Goal: Task Accomplishment & Management: Use online tool/utility

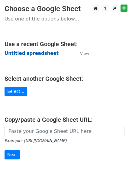
click at [41, 53] on strong "Untitled spreadsheet" at bounding box center [32, 53] width 54 height 5
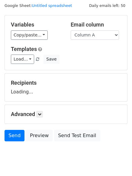
scroll to position [34, 0]
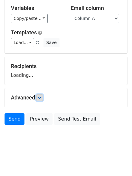
click at [38, 99] on link at bounding box center [39, 97] width 7 height 7
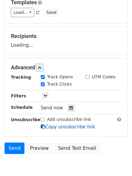
scroll to position [93, 0]
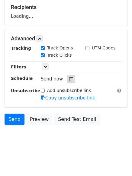
click at [70, 79] on div at bounding box center [71, 79] width 8 height 8
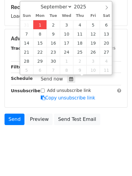
type input "2025-09-01 14:05"
type input "02"
type input "05"
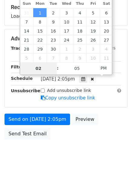
type input "4"
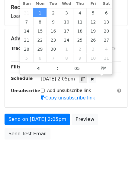
type input "2025-09-01 16:05"
click at [63, 166] on body "New Campaign Daily emails left: 50 Google Sheet: Untitled spreadsheet Variables…" at bounding box center [66, 38] width 132 height 255
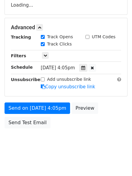
scroll to position [108, 0]
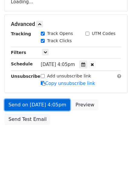
click at [52, 108] on link "Send on Sep 1 at 4:05pm" at bounding box center [37, 104] width 65 height 11
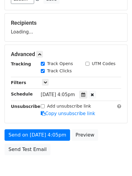
scroll to position [47, 0]
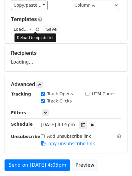
click at [36, 28] on span at bounding box center [37, 30] width 3 height 4
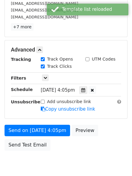
scroll to position [108, 0]
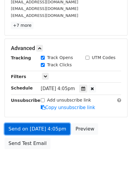
click at [30, 127] on link "Send on Sep 1 at 4:05pm" at bounding box center [37, 128] width 65 height 11
click at [51, 130] on link "Send on Sep 1 at 4:05pm" at bounding box center [37, 128] width 65 height 11
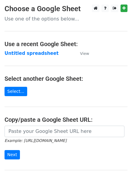
click at [39, 57] on td "Untitled spreadsheet" at bounding box center [39, 53] width 69 height 7
click at [45, 53] on strong "Untitled spreadsheet" at bounding box center [32, 53] width 54 height 5
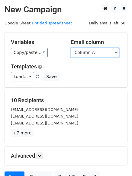
click at [103, 52] on select "Column A Column B Column C Column D Column E" at bounding box center [95, 52] width 48 height 9
select select "Column B"
click at [71, 48] on select "Column A Column B Column C Column D Column E" at bounding box center [95, 52] width 48 height 9
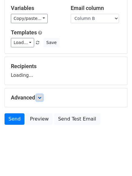
click at [41, 97] on icon at bounding box center [40, 98] width 4 height 4
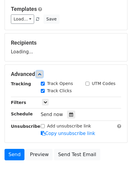
scroll to position [85, 0]
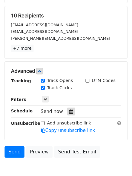
click at [69, 114] on icon at bounding box center [71, 111] width 4 height 4
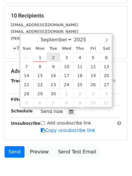
type input "2025-09-02 12:00"
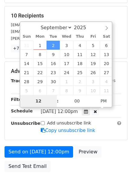
type input "5"
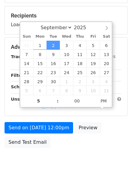
type input "2025-09-02 17:00"
click at [60, 168] on body "New Campaign Daily emails left: 50 Google Sheet: Untitled spreadsheet Variables…" at bounding box center [66, 47] width 132 height 255
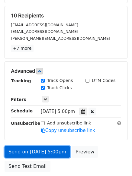
click at [51, 151] on link "Send on Sep 2 at 5:00pm" at bounding box center [37, 151] width 65 height 11
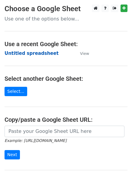
click at [32, 54] on strong "Untitled spreadsheet" at bounding box center [32, 53] width 54 height 5
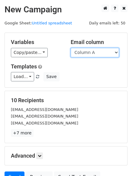
click at [112, 53] on select "Column A Column B Column C Column D Column E" at bounding box center [95, 52] width 48 height 9
select select "Column C"
click at [71, 48] on select "Column A Column B Column C Column D Column E" at bounding box center [95, 52] width 48 height 9
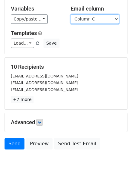
scroll to position [58, 0]
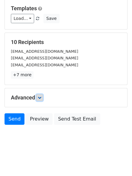
click at [41, 97] on icon at bounding box center [40, 98] width 4 height 4
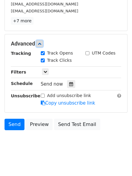
scroll to position [117, 0]
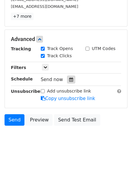
click at [69, 82] on icon at bounding box center [71, 80] width 4 height 4
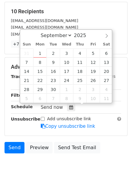
scroll to position [90, 0]
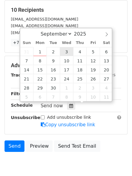
type input "2025-09-03 12:00"
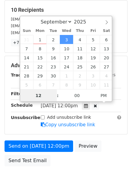
scroll to position [0, 0]
type input "6"
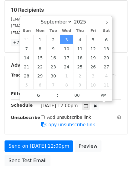
type input "2025-09-03 18:00"
click at [62, 159] on div "Send on Sep 3 at 12:00pm Preview Send Test Email" at bounding box center [66, 155] width 132 height 29
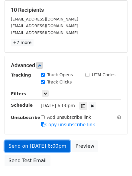
click at [52, 147] on link "Send on Sep 3 at 6:00pm" at bounding box center [37, 146] width 65 height 11
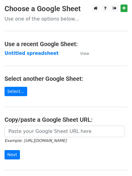
click at [32, 49] on main "Choose a Google Sheet Use one of the options below... Use a recent Google Sheet…" at bounding box center [66, 98] width 132 height 187
click at [31, 54] on strong "Untitled spreadsheet" at bounding box center [32, 53] width 54 height 5
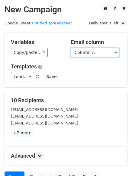
click at [98, 52] on select "Column A Column B Column C Column D Column E" at bounding box center [95, 52] width 48 height 9
select select "Column D"
click at [71, 48] on select "Column A Column B Column C Column D Column E" at bounding box center [95, 52] width 48 height 9
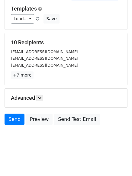
scroll to position [58, 0]
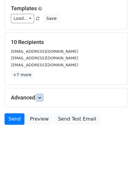
click at [41, 96] on icon at bounding box center [40, 98] width 4 height 4
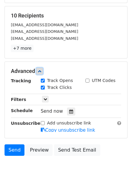
scroll to position [112, 0]
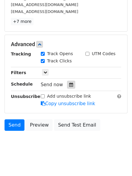
click at [69, 85] on icon at bounding box center [71, 85] width 4 height 4
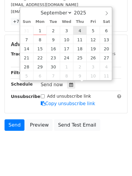
type input "2025-09-04 12:00"
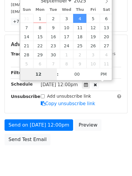
scroll to position [108, 0]
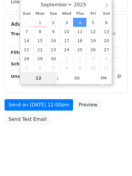
type input "7"
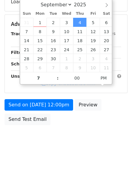
type input "2025-09-04 19:00"
click at [75, 129] on body "New Campaign Daily emails left: 50 Google Sheet: Untitled spreadsheet Variables…" at bounding box center [66, 24] width 132 height 255
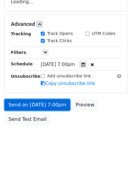
click at [46, 106] on link "Send on Sep 4 at 7:00pm" at bounding box center [37, 104] width 65 height 11
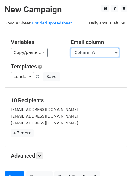
click at [98, 53] on select "Column A Column B Column C Column D Column E" at bounding box center [95, 52] width 48 height 9
select select "Column E"
click at [71, 48] on select "Column A Column B Column C Column D Column E" at bounding box center [95, 52] width 48 height 9
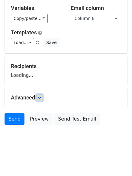
click at [41, 97] on icon at bounding box center [40, 98] width 4 height 4
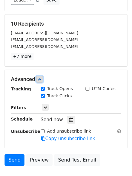
scroll to position [89, 0]
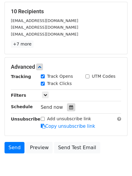
click at [71, 108] on div at bounding box center [71, 107] width 8 height 8
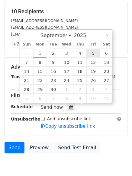
type input "[DATE] 12:00"
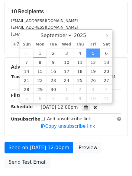
scroll to position [0, 0]
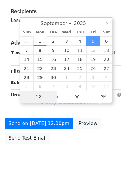
type input "8"
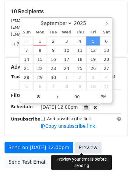
type input "[DATE] 20:00"
click at [75, 151] on link "Preview" at bounding box center [88, 147] width 27 height 11
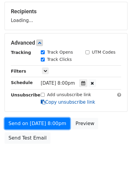
click at [55, 126] on link "Send on [DATE] 8:00pm" at bounding box center [37, 123] width 65 height 11
